Goal: Navigation & Orientation: Understand site structure

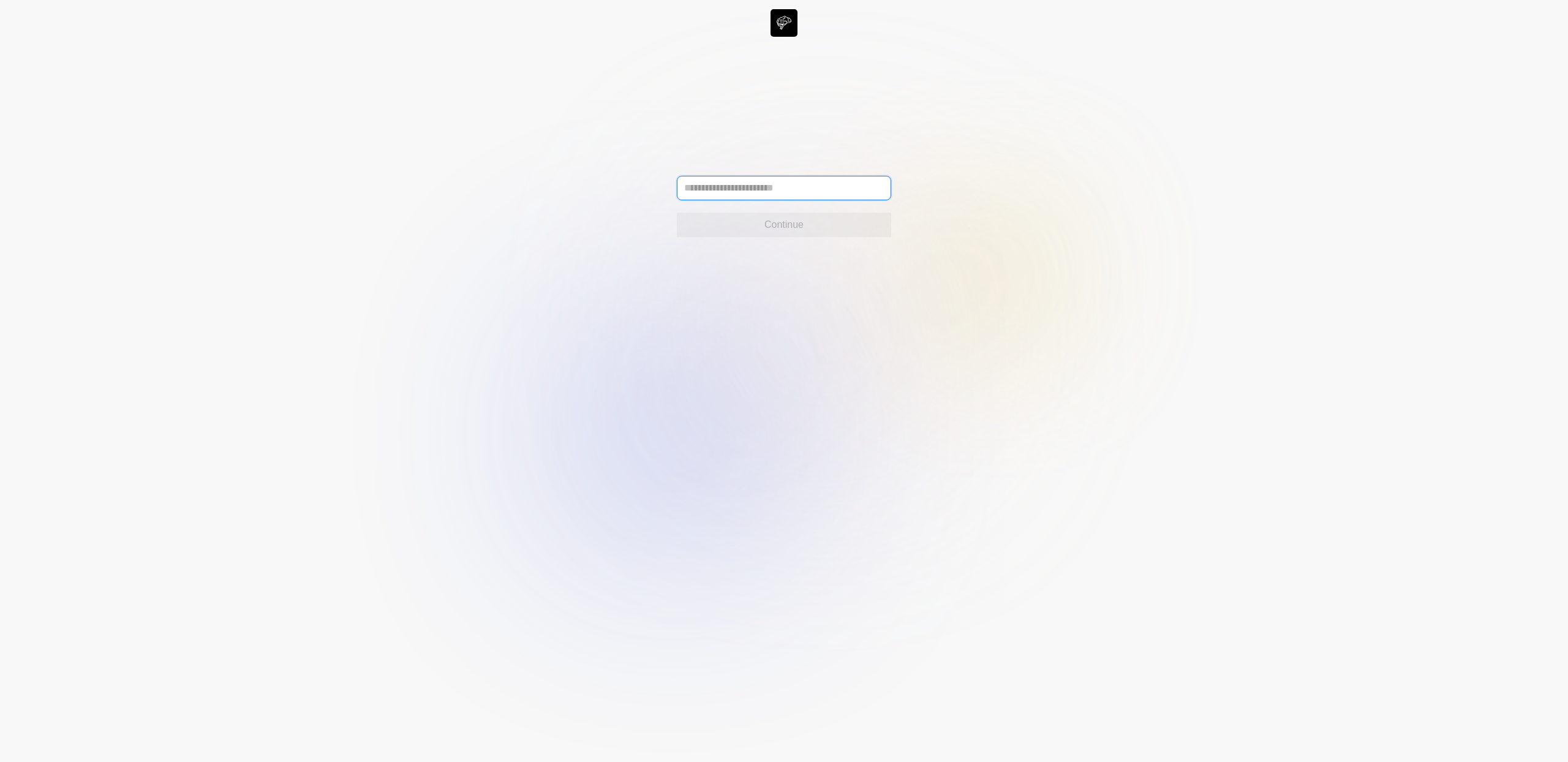
click at [700, 180] on input "text" at bounding box center [783, 188] width 214 height 24
type input "**********"
click at [712, 223] on button "Continue" at bounding box center [783, 225] width 214 height 24
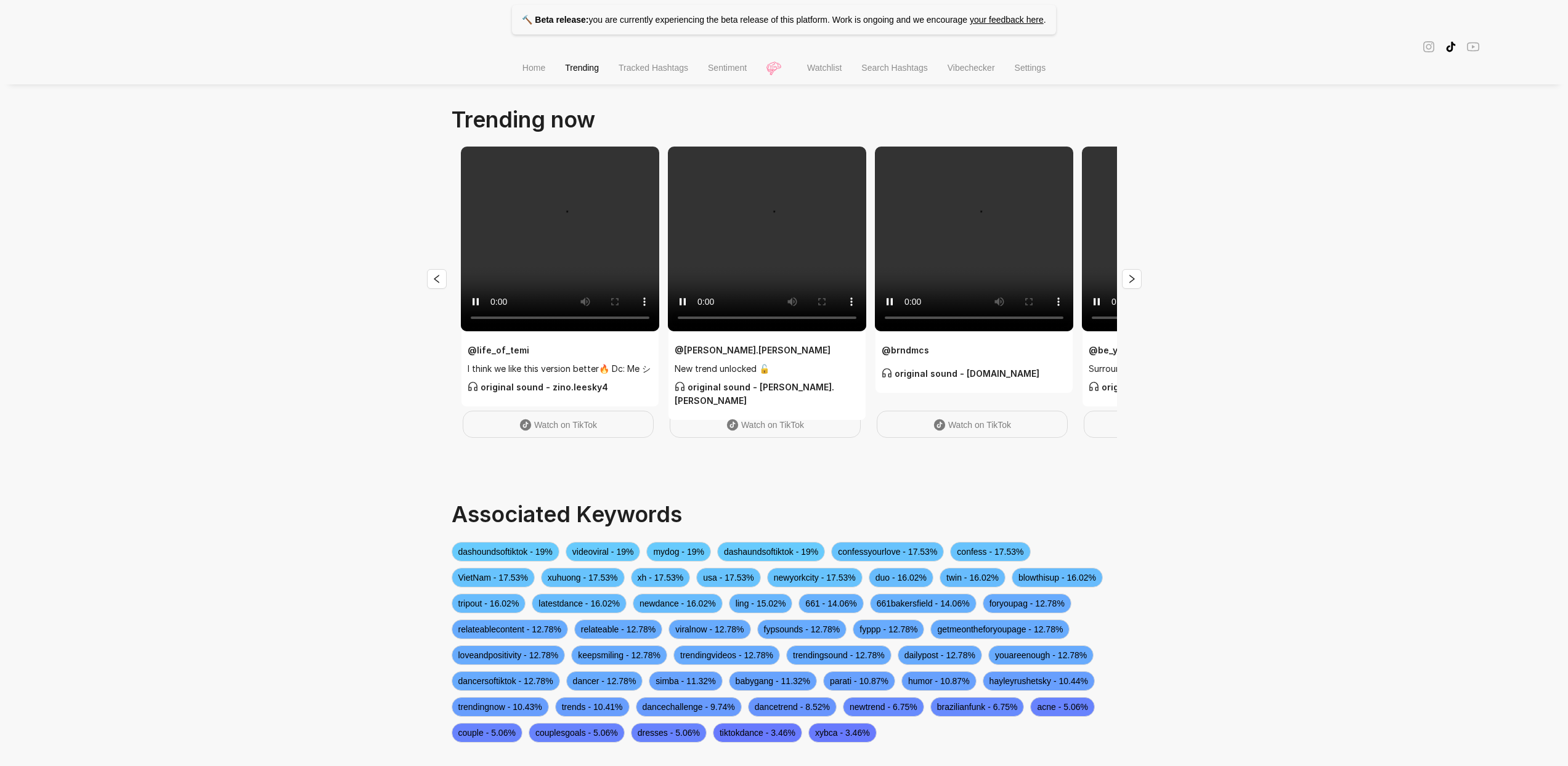
scroll to position [2, 0]
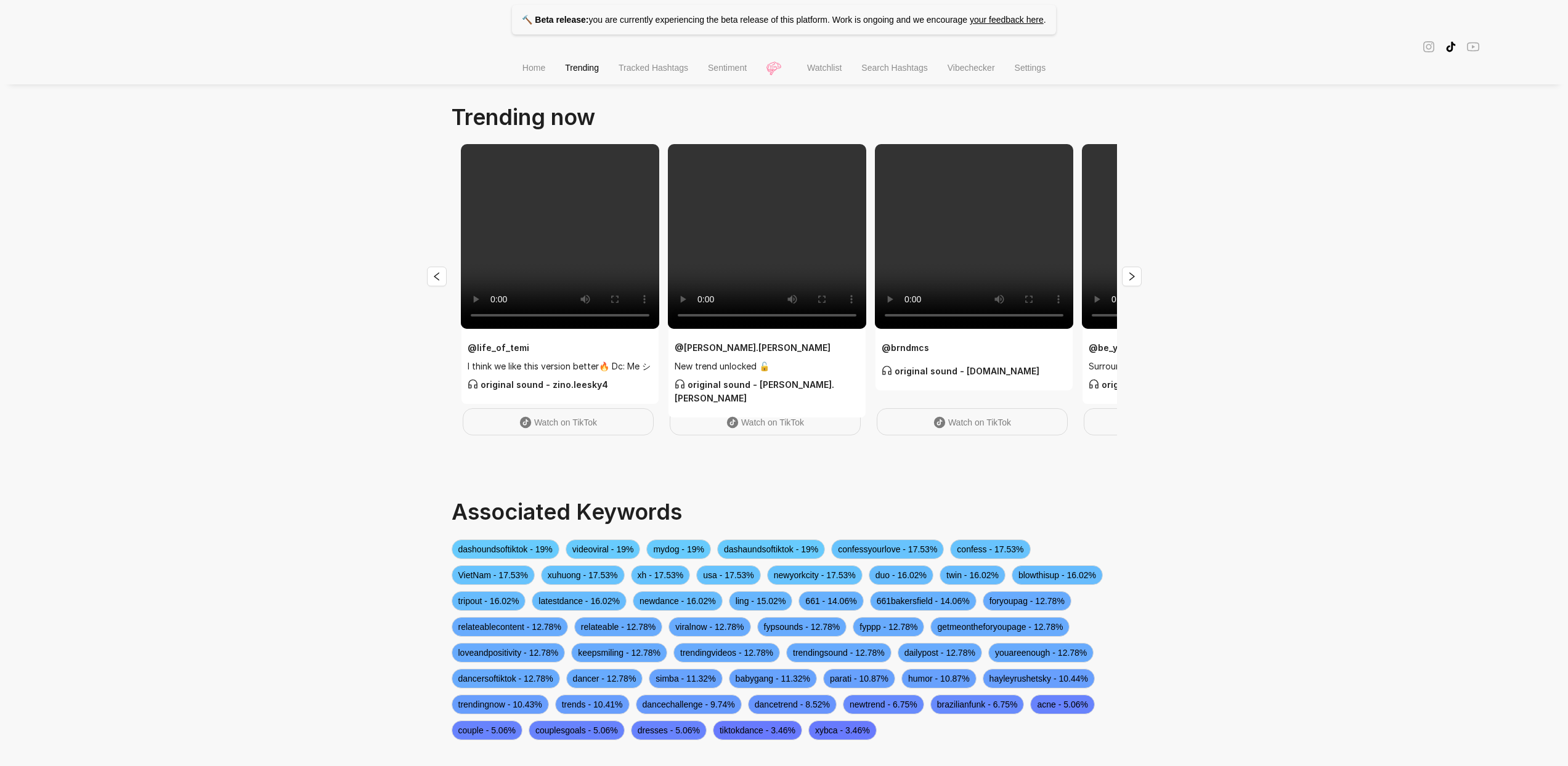
click at [673, 71] on span "Tracked Hashtags" at bounding box center [653, 68] width 70 height 10
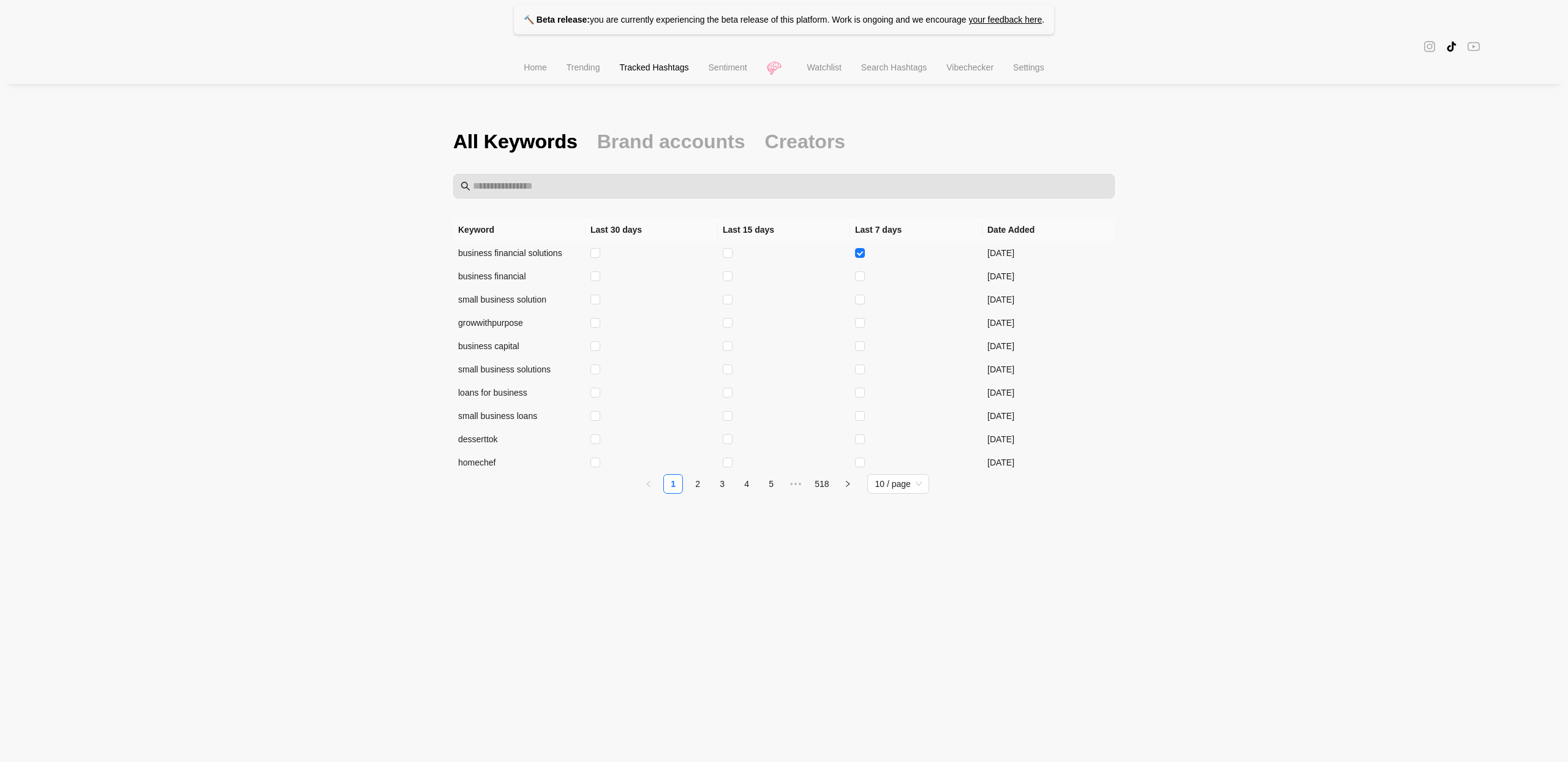
click at [709, 72] on span "Sentiment" at bounding box center [728, 67] width 39 height 10
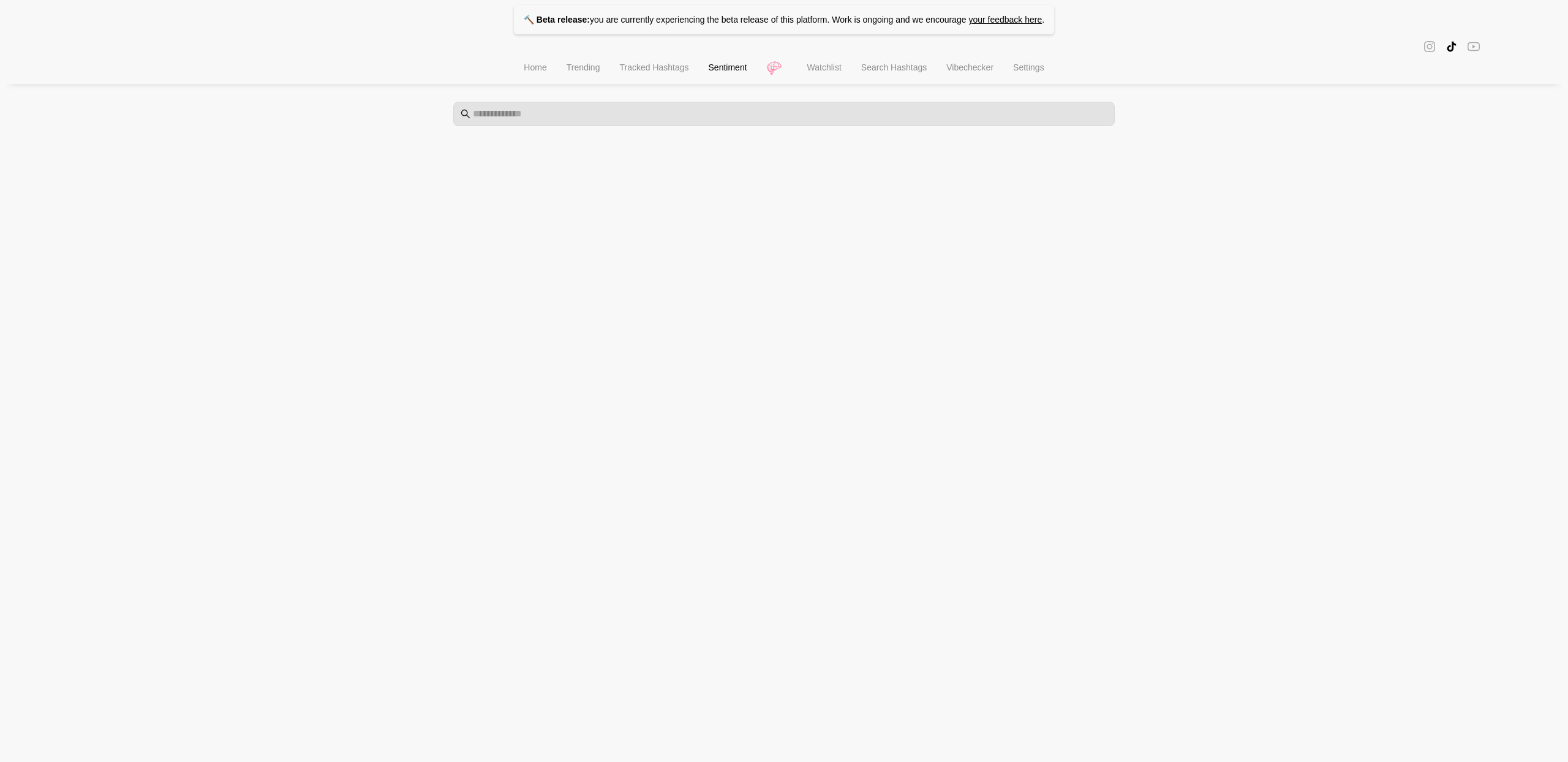
click at [816, 69] on span "Watchlist" at bounding box center [824, 67] width 34 height 10
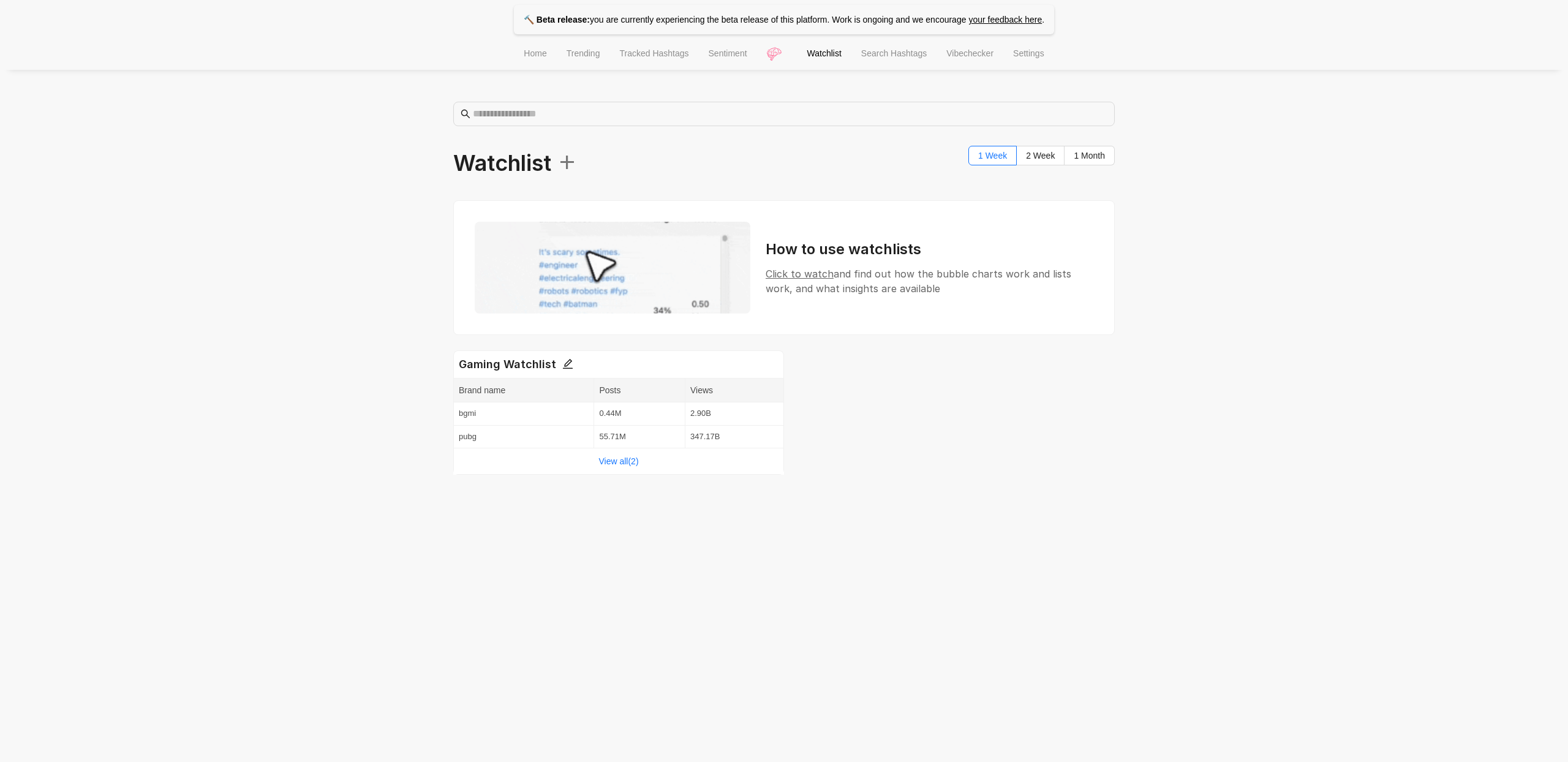
click at [884, 58] on span "Search Hashtags" at bounding box center [894, 54] width 66 height 10
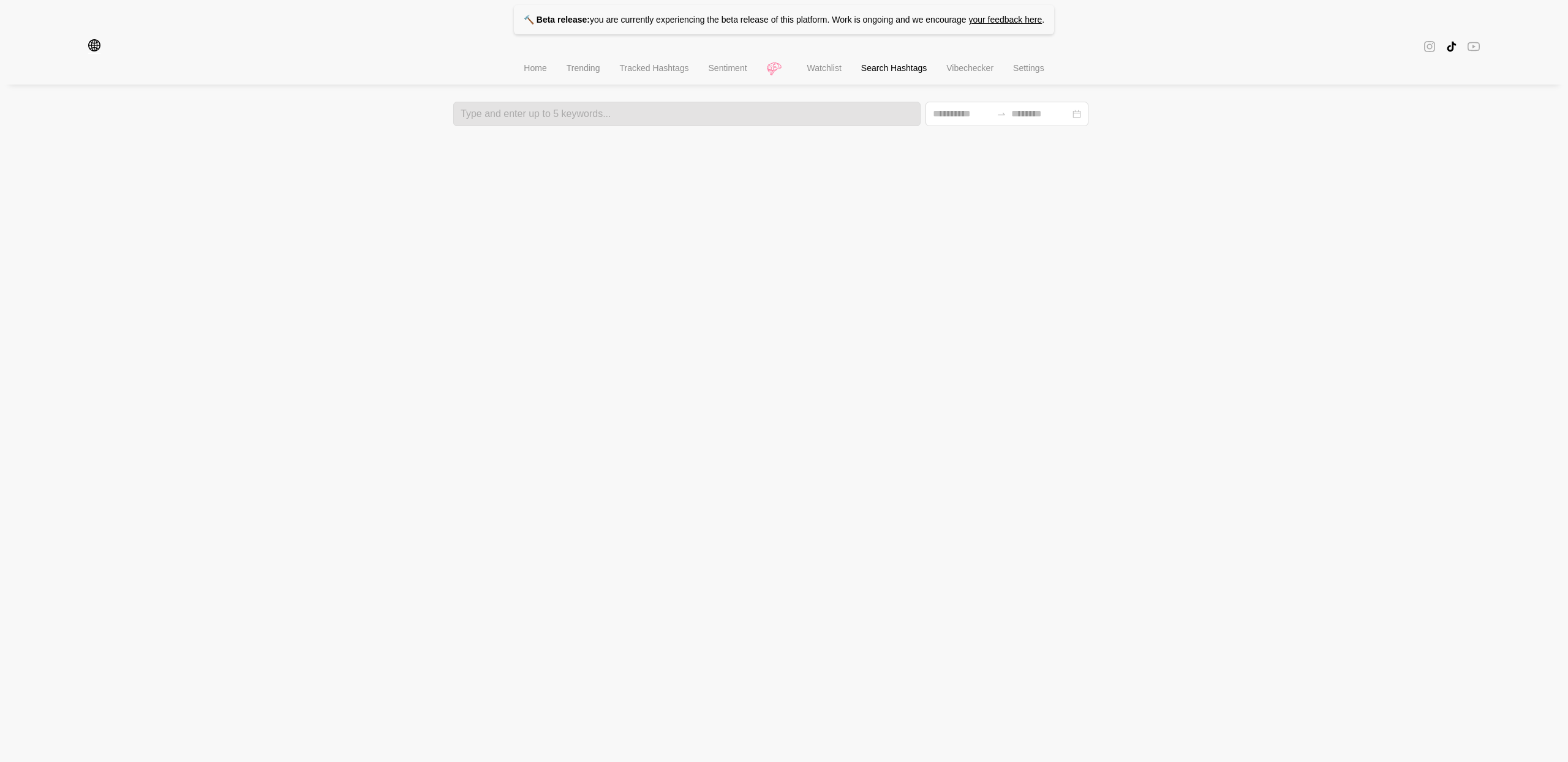
click at [962, 66] on li "Vibechecker" at bounding box center [969, 69] width 67 height 32
click at [1034, 72] on span "Settings" at bounding box center [1029, 67] width 32 height 10
